Goal: Task Accomplishment & Management: Manage account settings

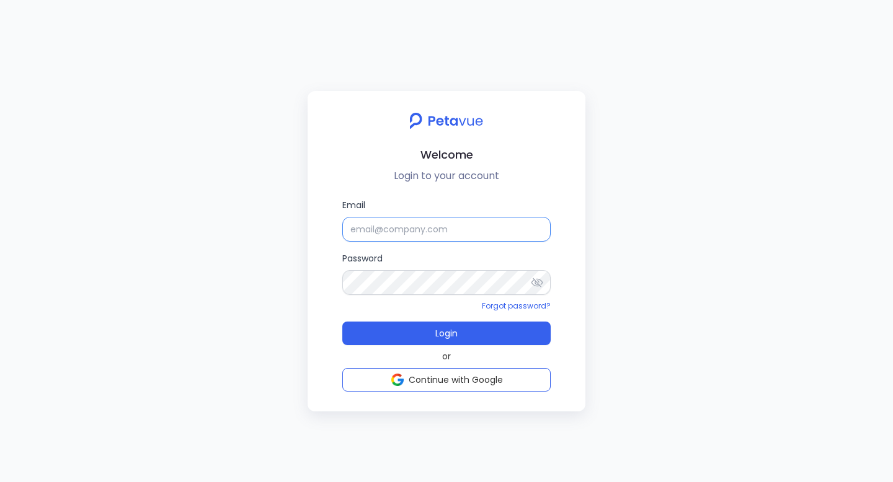
click at [439, 231] on input "Email" at bounding box center [446, 229] width 208 height 25
